Goal: Information Seeking & Learning: Check status

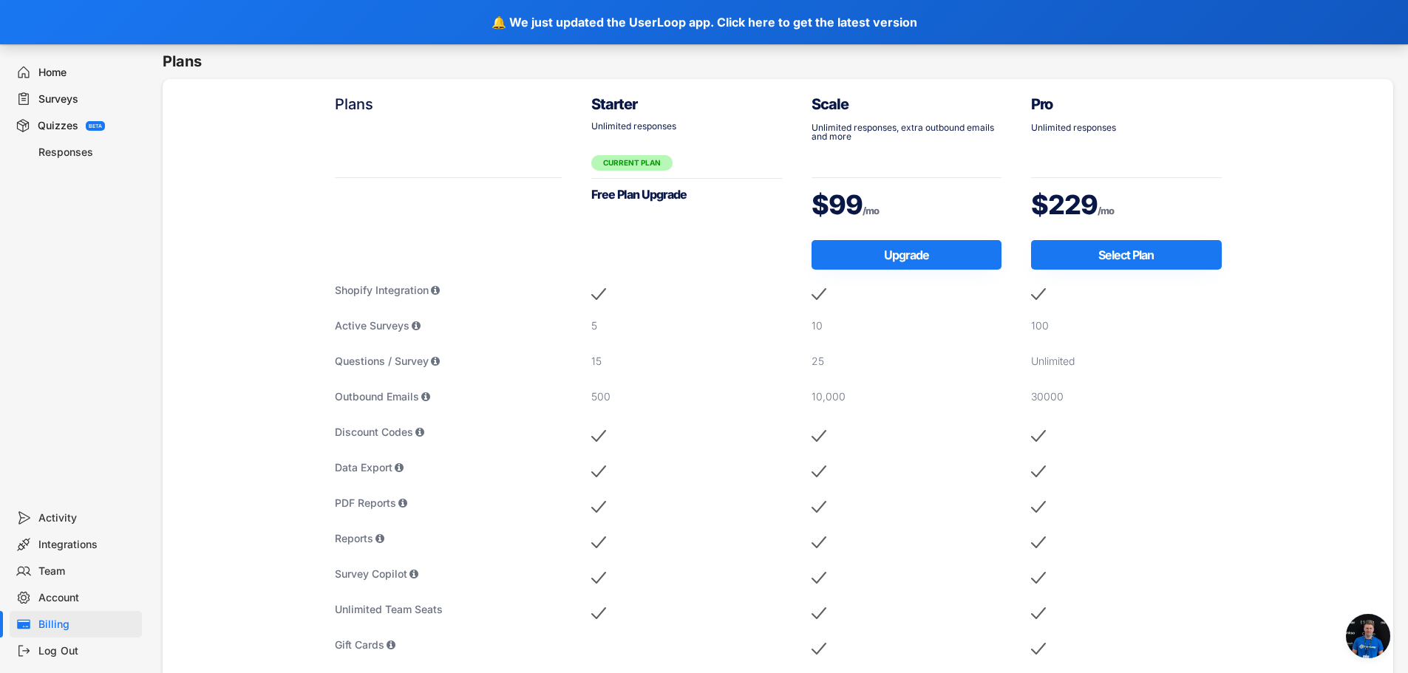
scroll to position [842, 0]
click at [45, 71] on div "Home" at bounding box center [87, 73] width 98 height 14
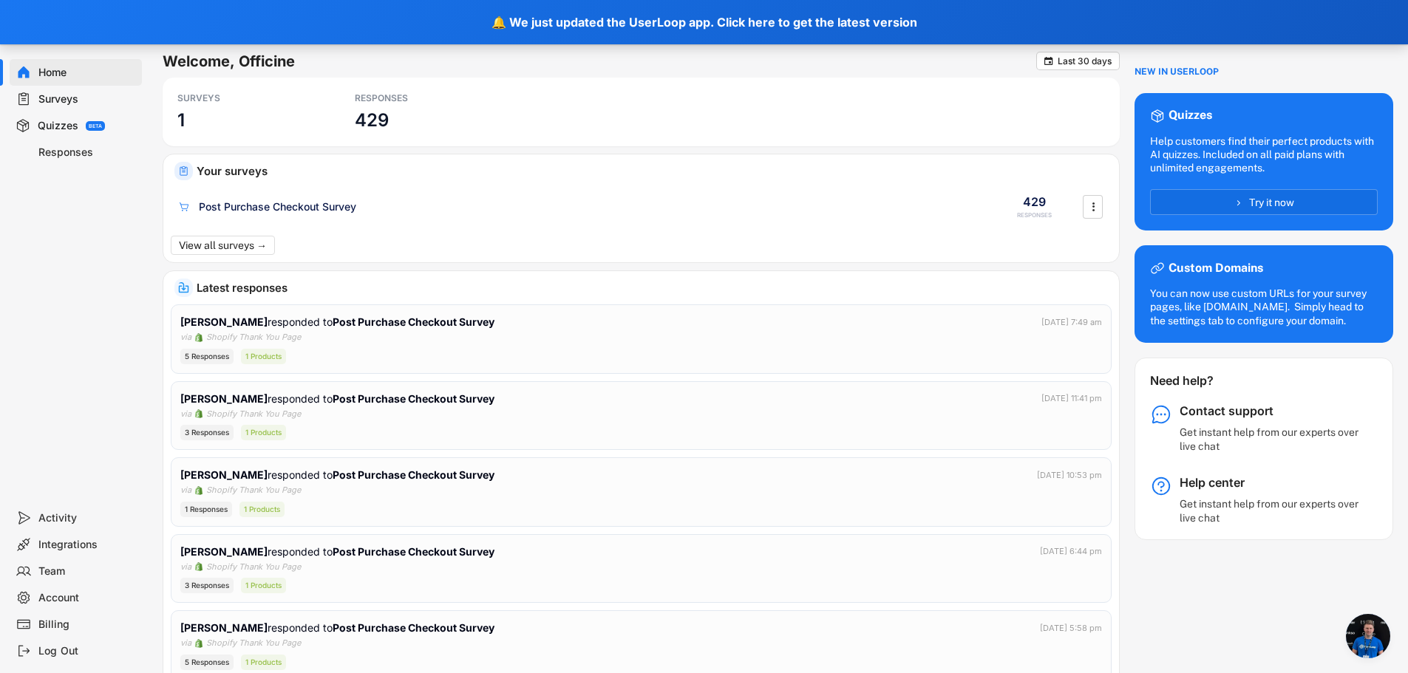
click at [55, 151] on div "Responses" at bounding box center [87, 153] width 98 height 14
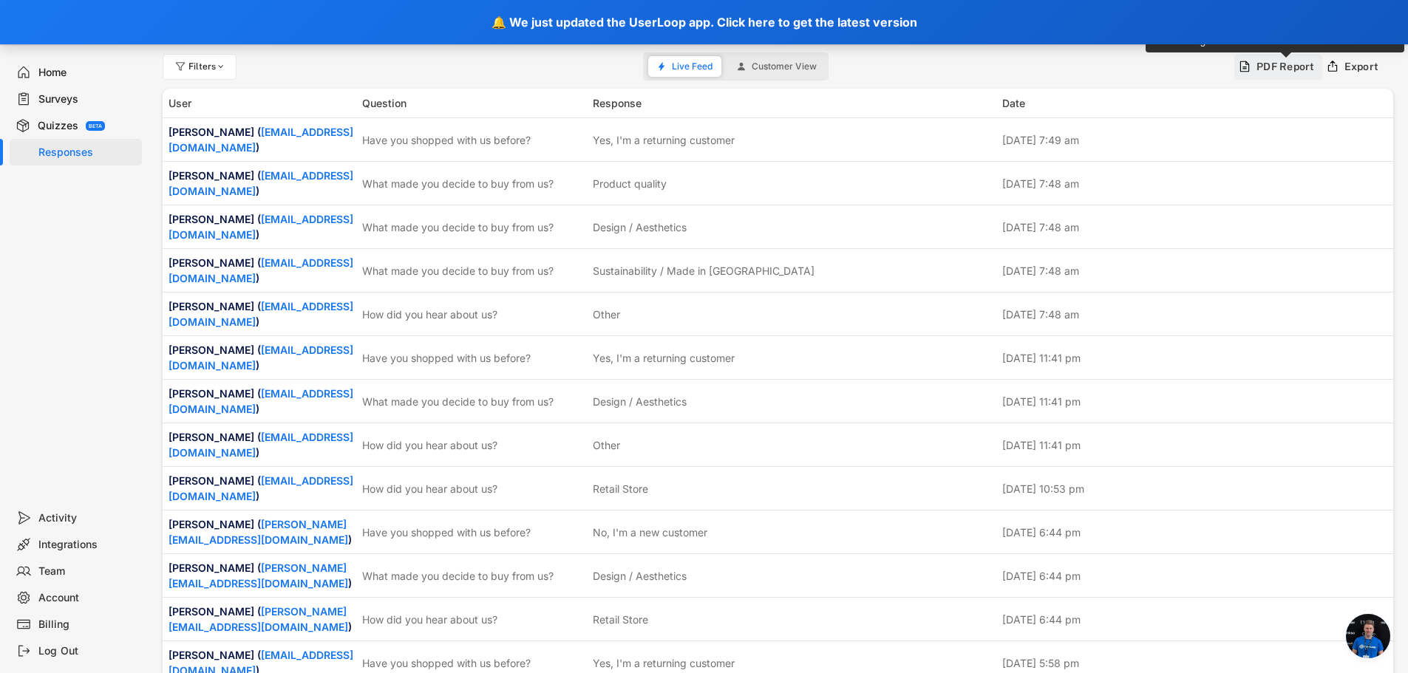
click at [1289, 65] on div "PDF Report" at bounding box center [1286, 66] width 58 height 13
type input "[DATE] - [DATE]"
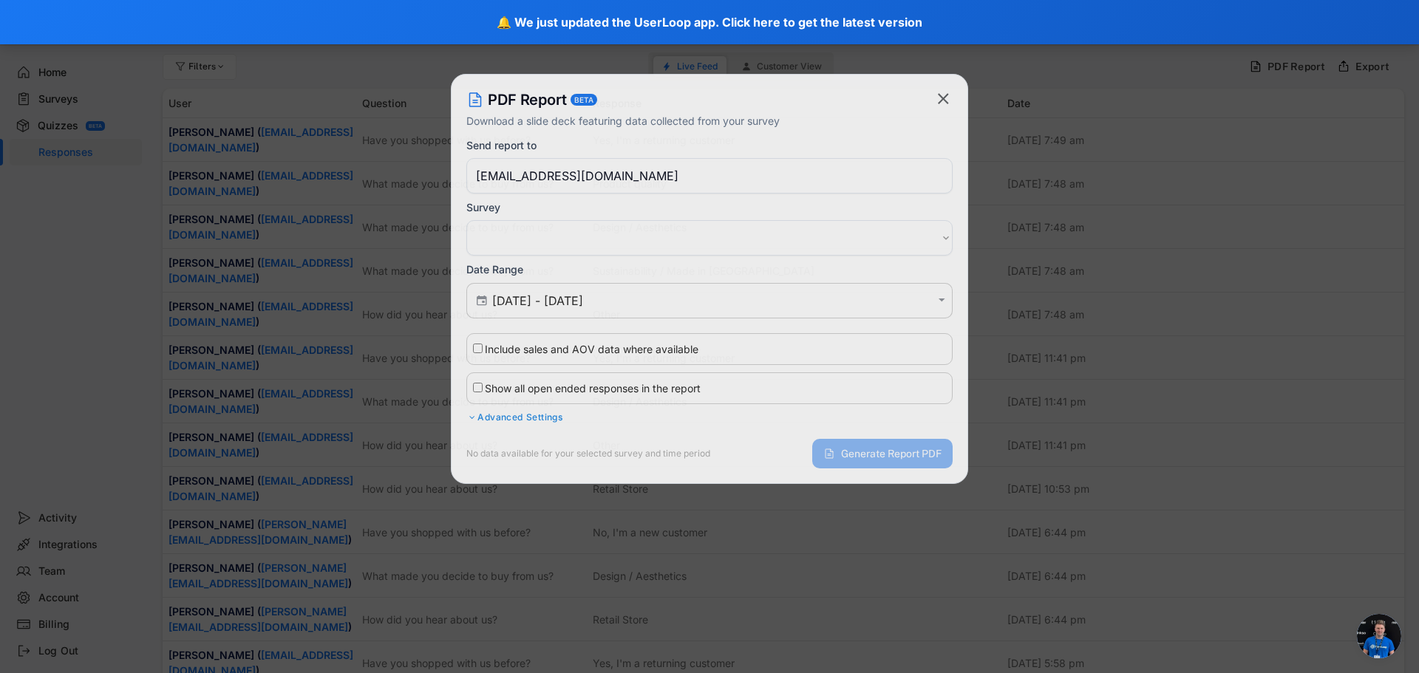
select select ""PLACEHOLDER_1427118222253""
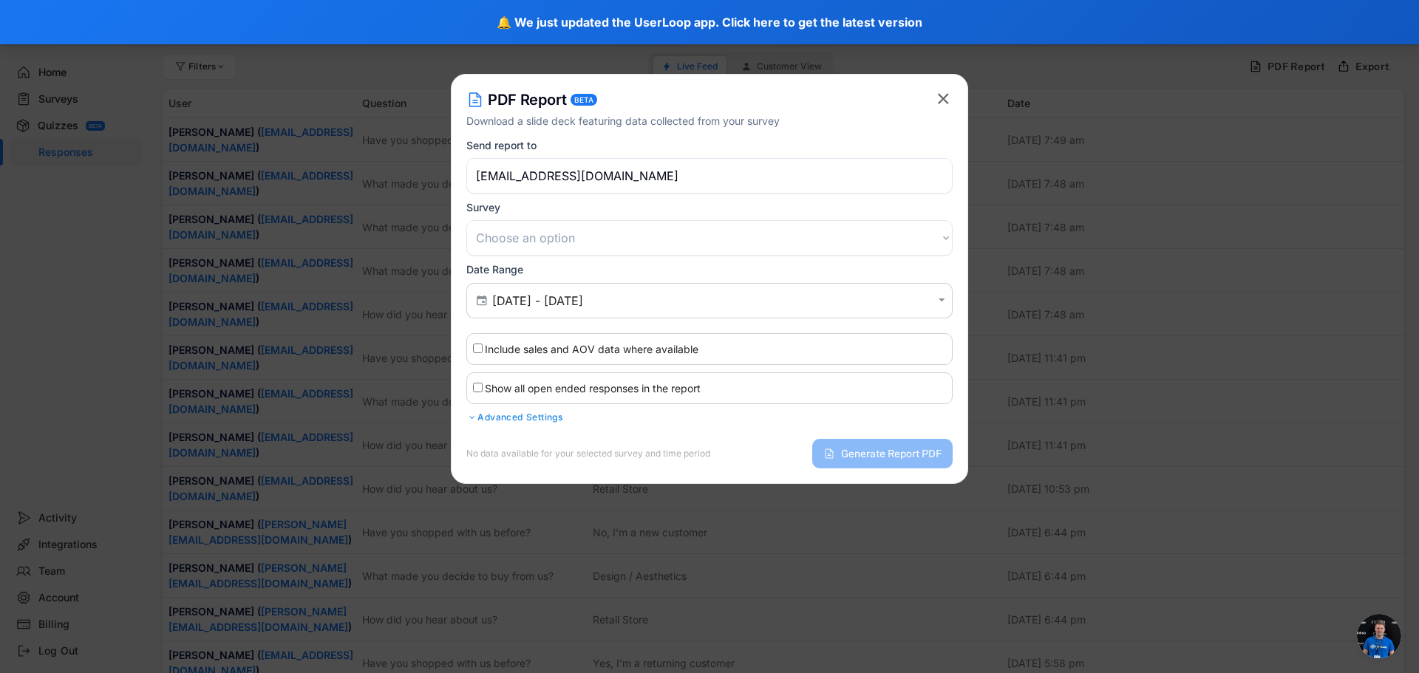
click at [935, 101] on icon "" at bounding box center [943, 98] width 18 height 18
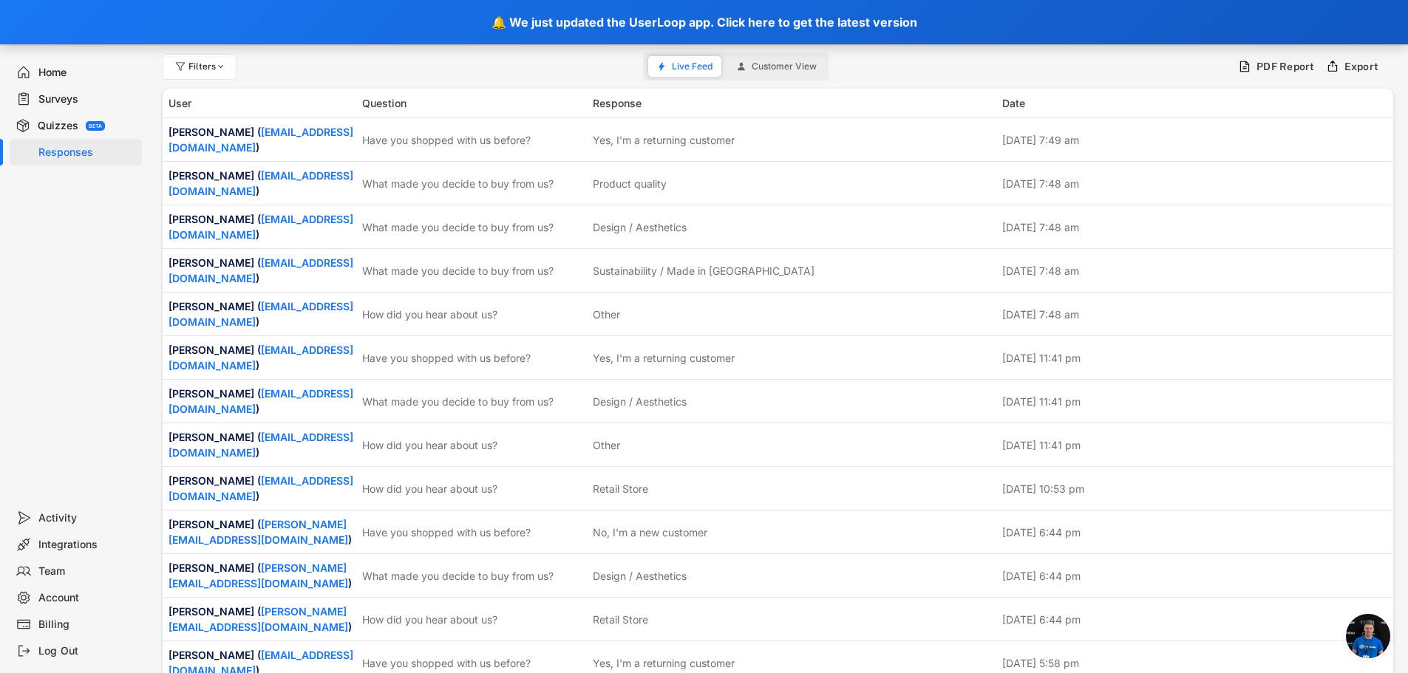
click at [786, 66] on span "Customer View" at bounding box center [784, 66] width 65 height 9
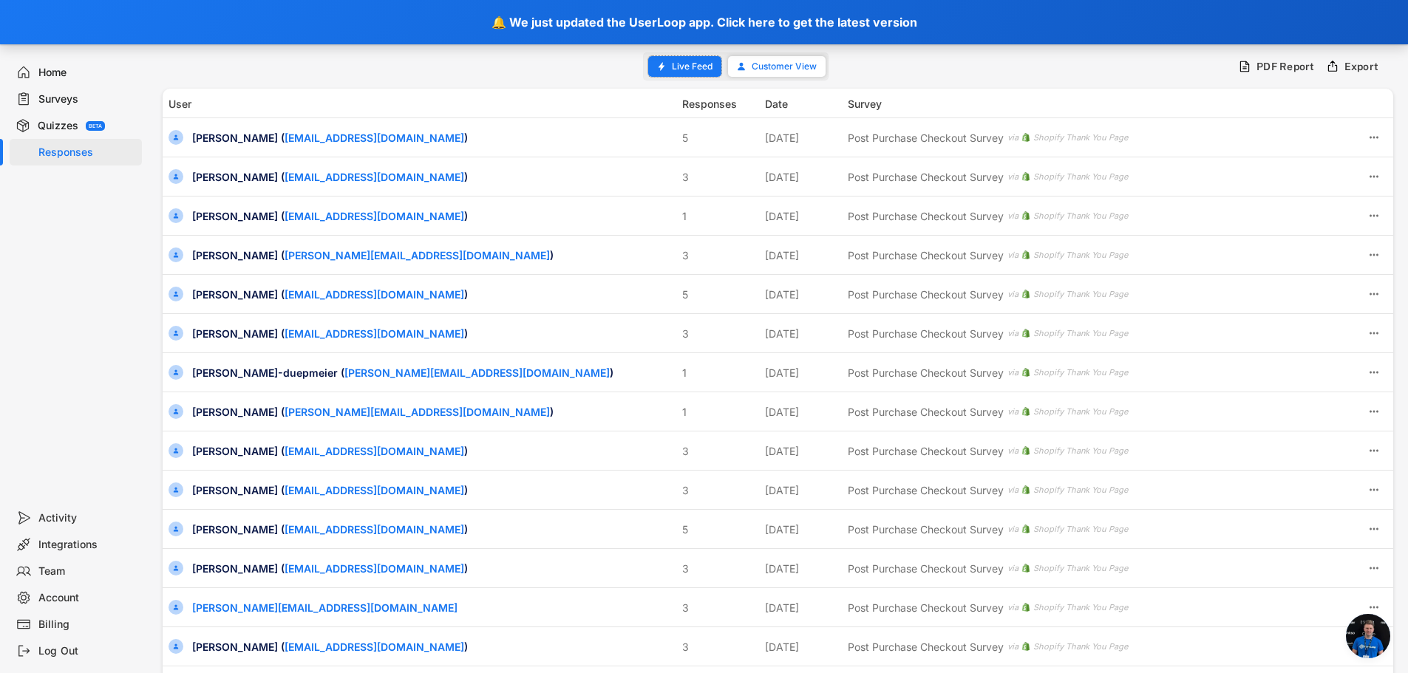
click at [687, 63] on span "Live Feed" at bounding box center [692, 66] width 41 height 9
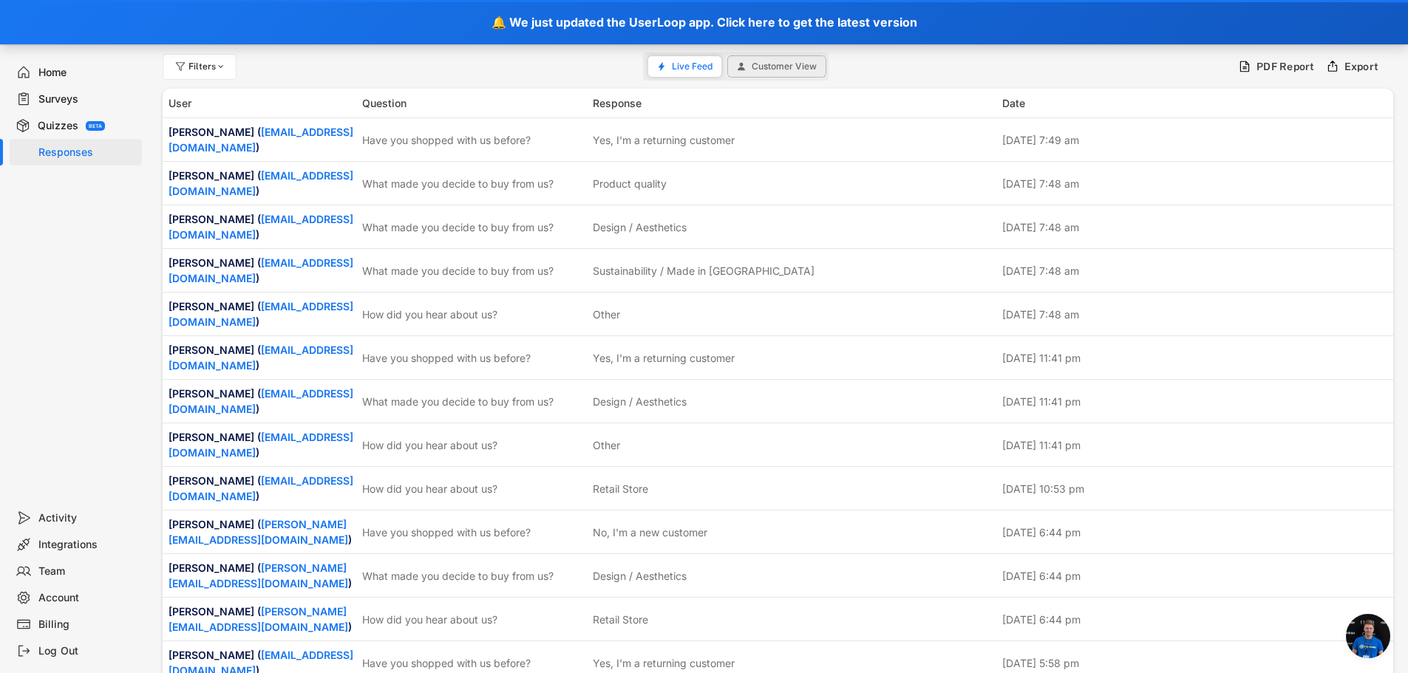
click at [769, 67] on span "Customer View" at bounding box center [784, 66] width 65 height 9
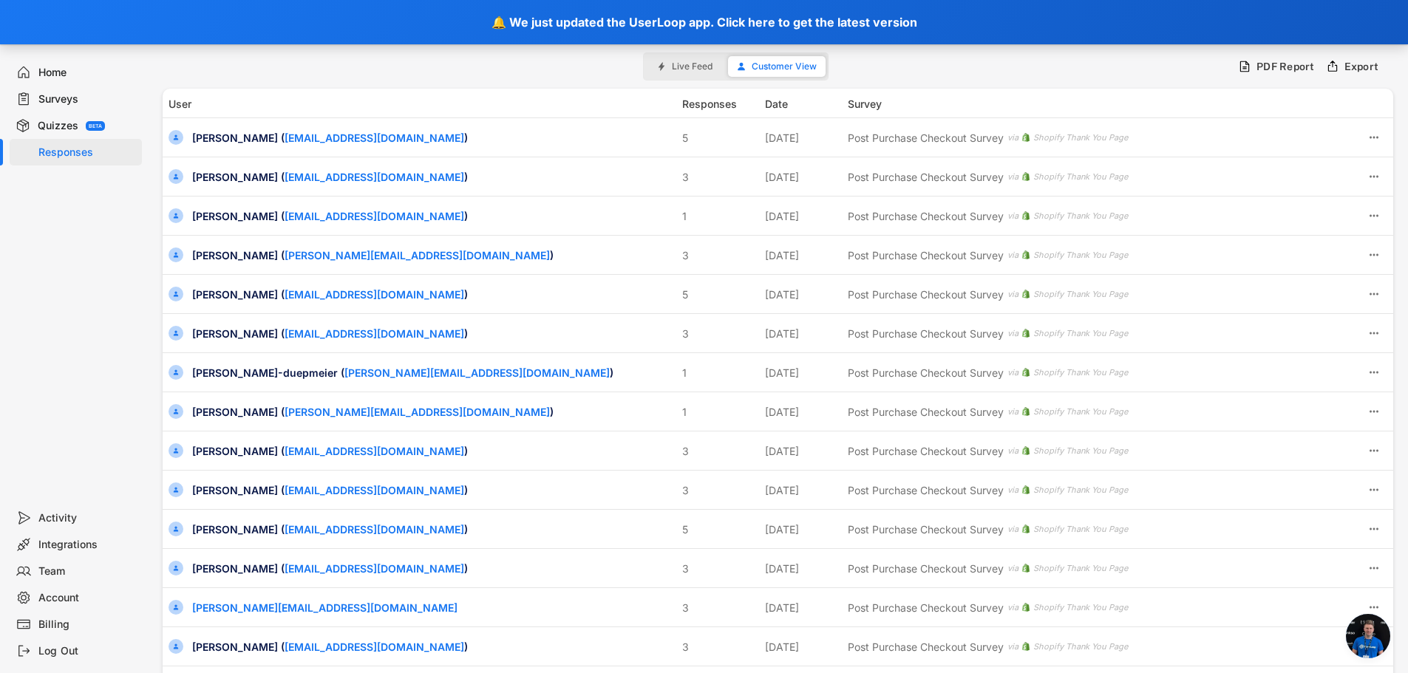
click at [52, 98] on div "Surveys" at bounding box center [87, 99] width 98 height 14
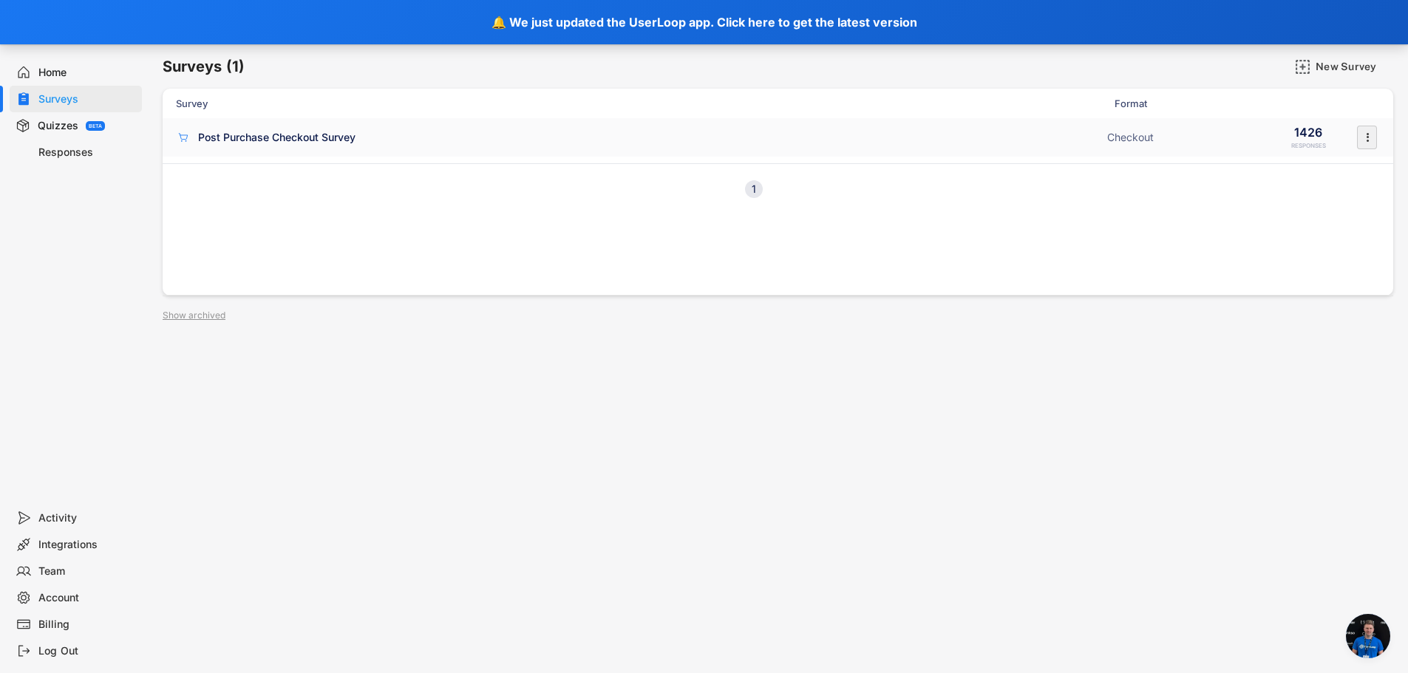
click at [1367, 128] on icon "" at bounding box center [1367, 137] width 15 height 22
click at [1347, 255] on div "Analytics" at bounding box center [1346, 257] width 93 height 12
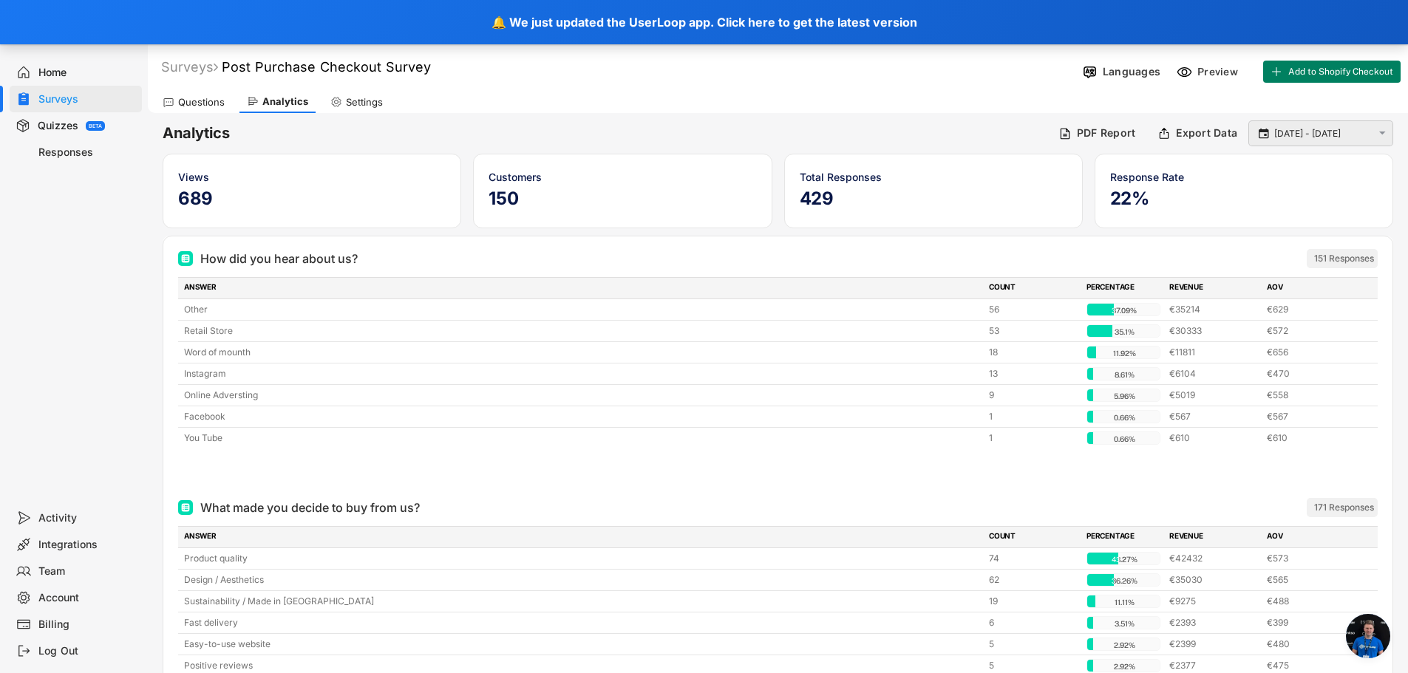
click at [1313, 135] on input "[DATE] - [DATE]" at bounding box center [1323, 133] width 98 height 15
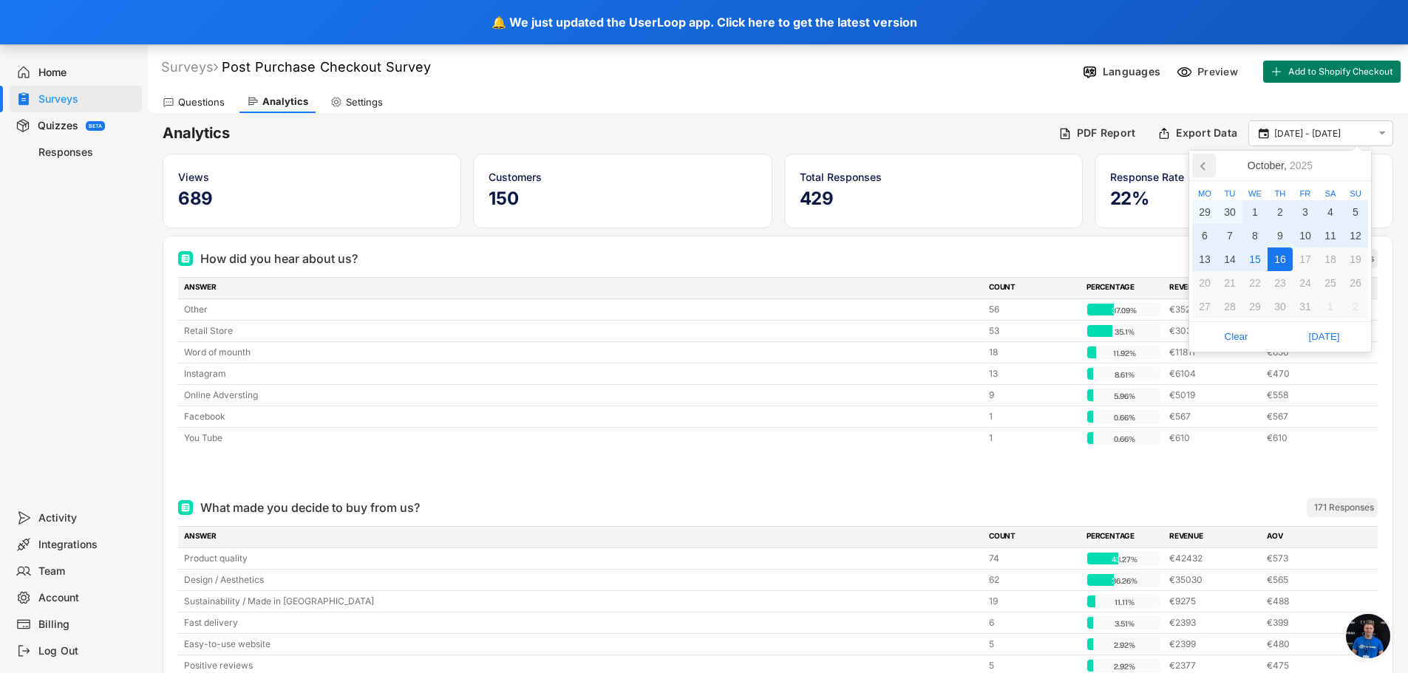
click at [1207, 166] on icon at bounding box center [1204, 166] width 24 height 24
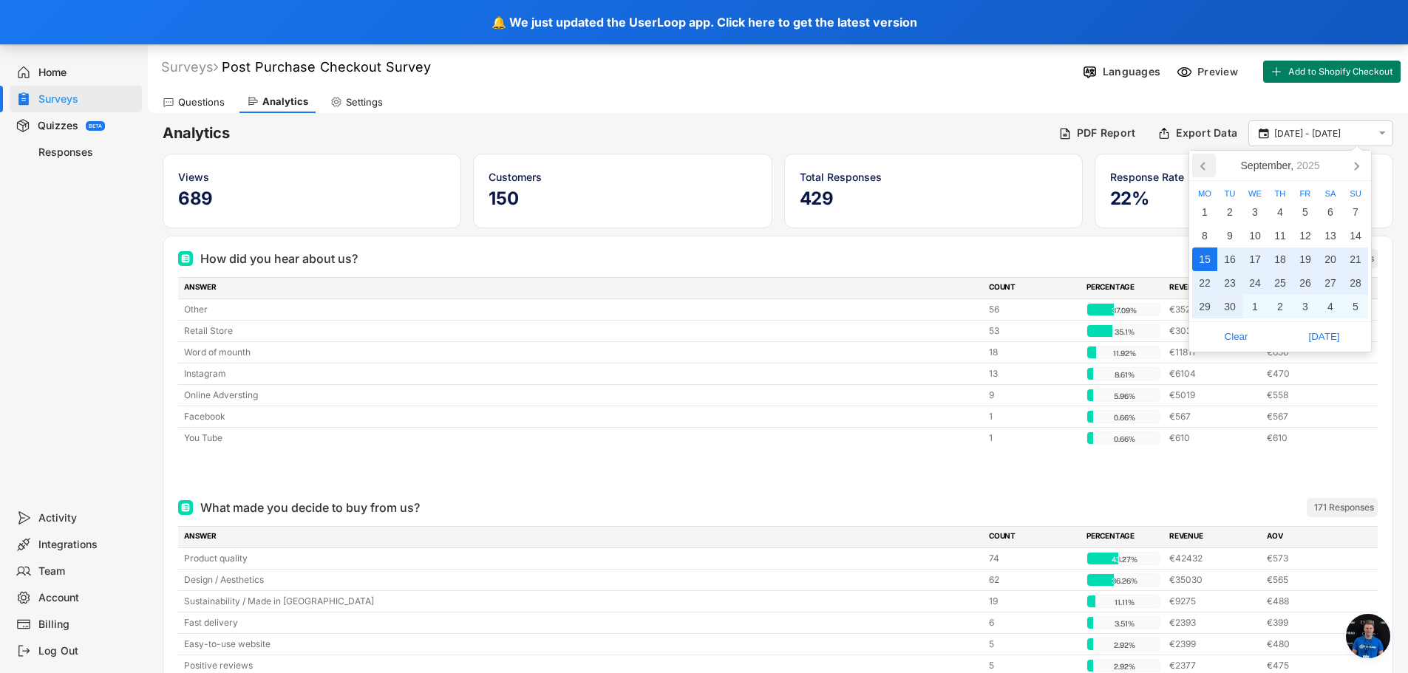
click at [1207, 166] on icon at bounding box center [1204, 166] width 24 height 24
click at [1303, 212] on div "1" at bounding box center [1305, 212] width 25 height 24
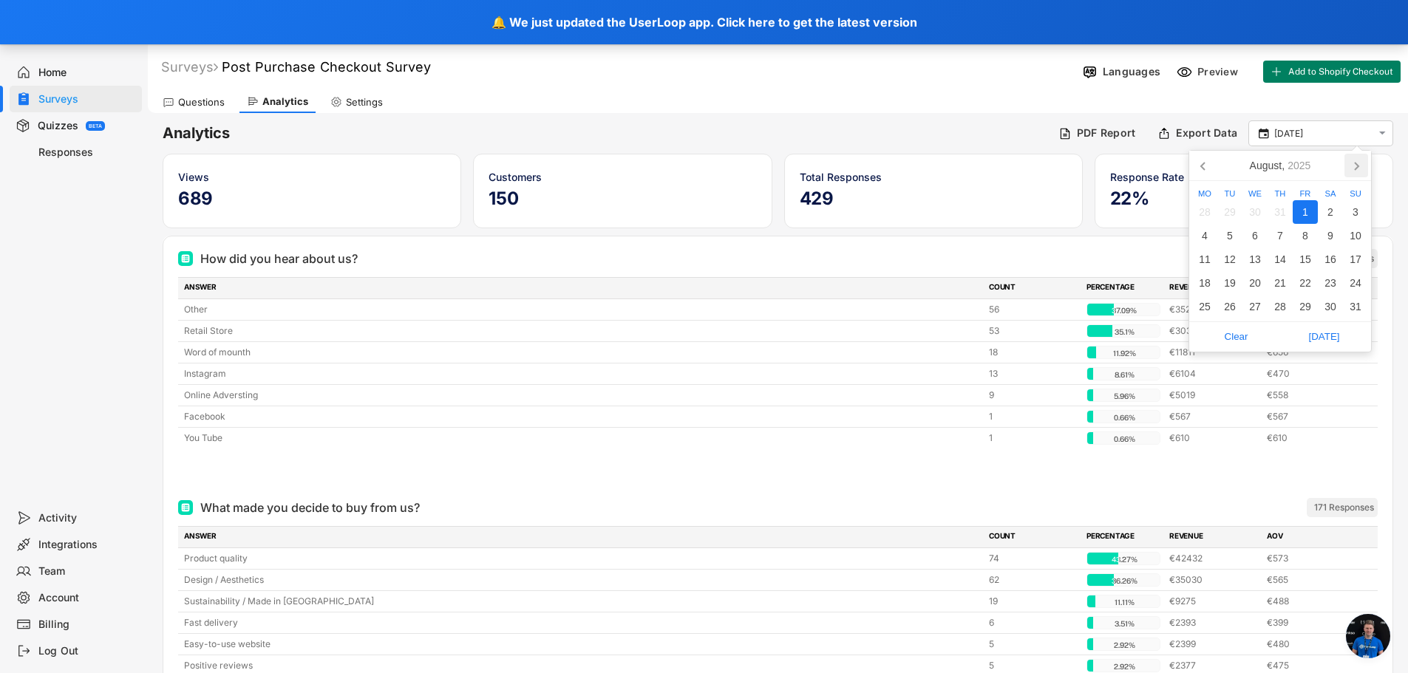
click at [1356, 165] on icon at bounding box center [1357, 166] width 24 height 24
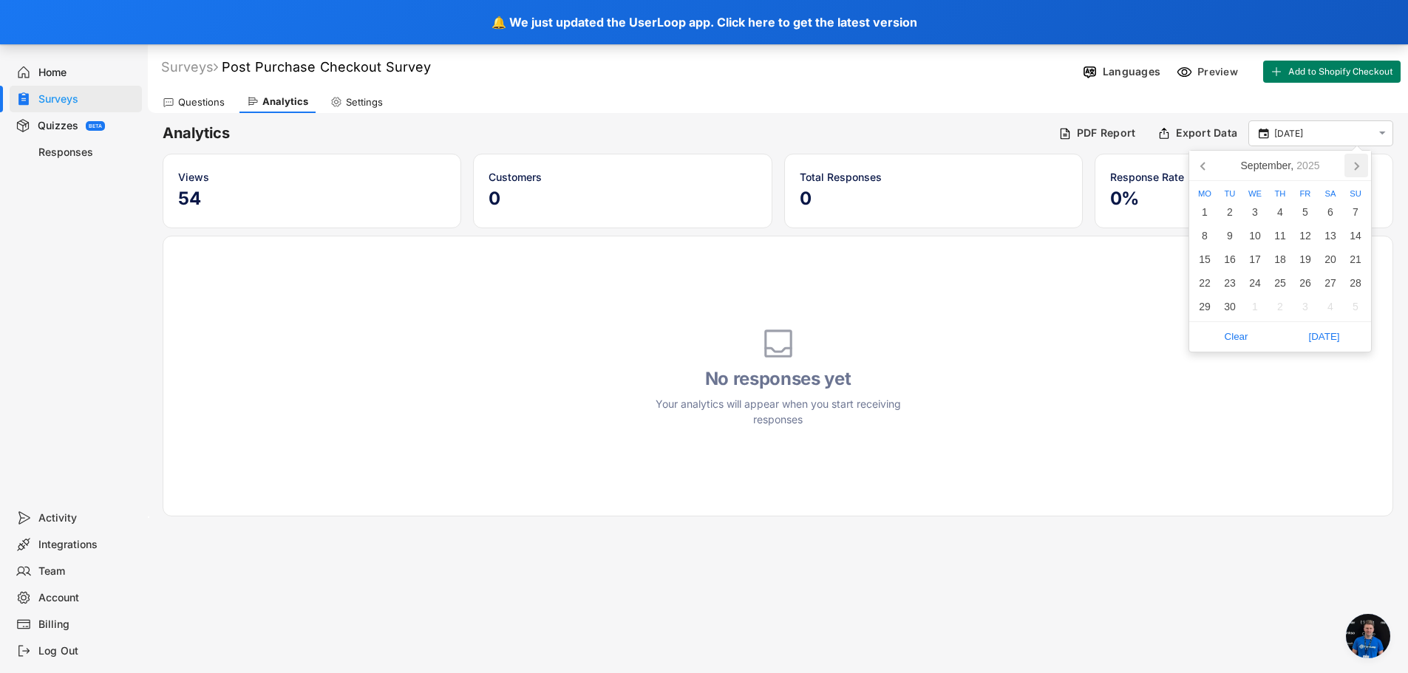
click at [1356, 165] on icon at bounding box center [1357, 166] width 24 height 24
click at [1282, 264] on div "16" at bounding box center [1280, 260] width 25 height 24
type input "[DATE] - [DATE]"
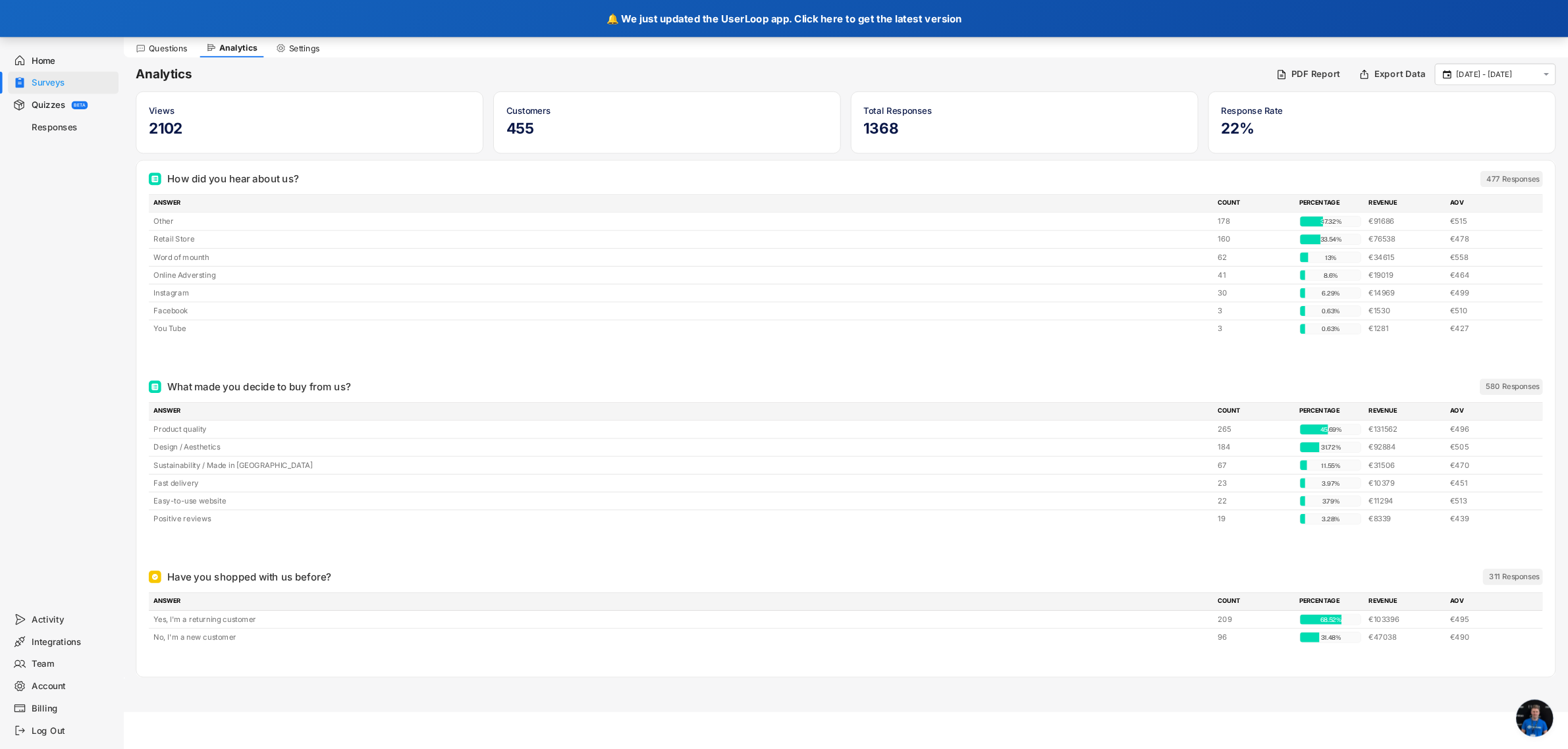
scroll to position [749, 0]
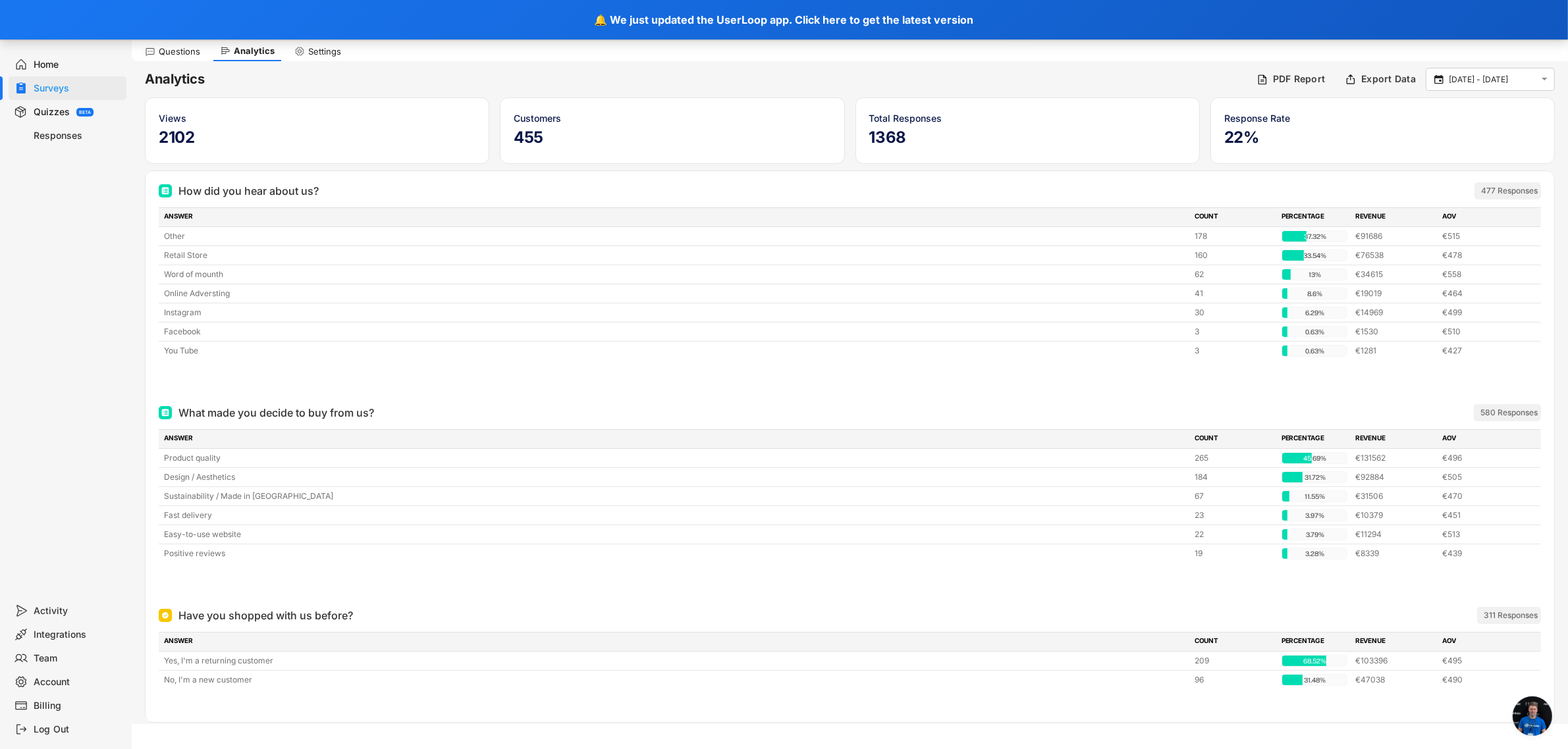
drag, startPoint x: 1241, startPoint y: 4, endPoint x: 1157, endPoint y: 699, distance: 700.1
click at [1169, 599] on div at bounding box center [849, 709] width 1382 height 27
